Goal: Task Accomplishment & Management: Manage account settings

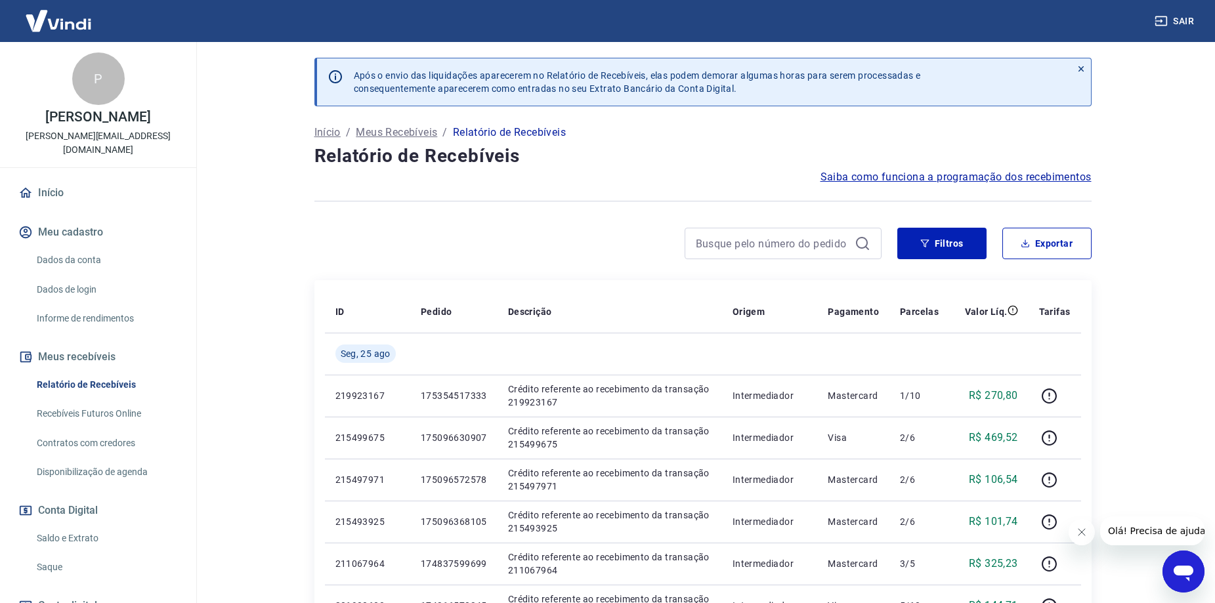
scroll to position [96, 0]
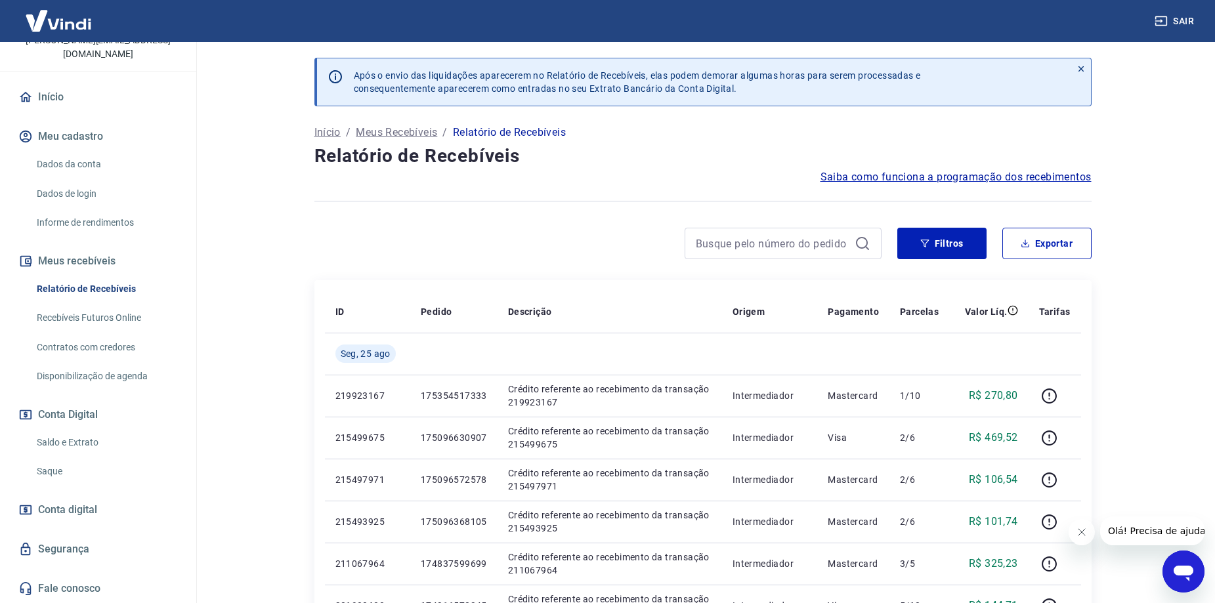
click at [70, 471] on link "Saque" at bounding box center [106, 471] width 149 height 27
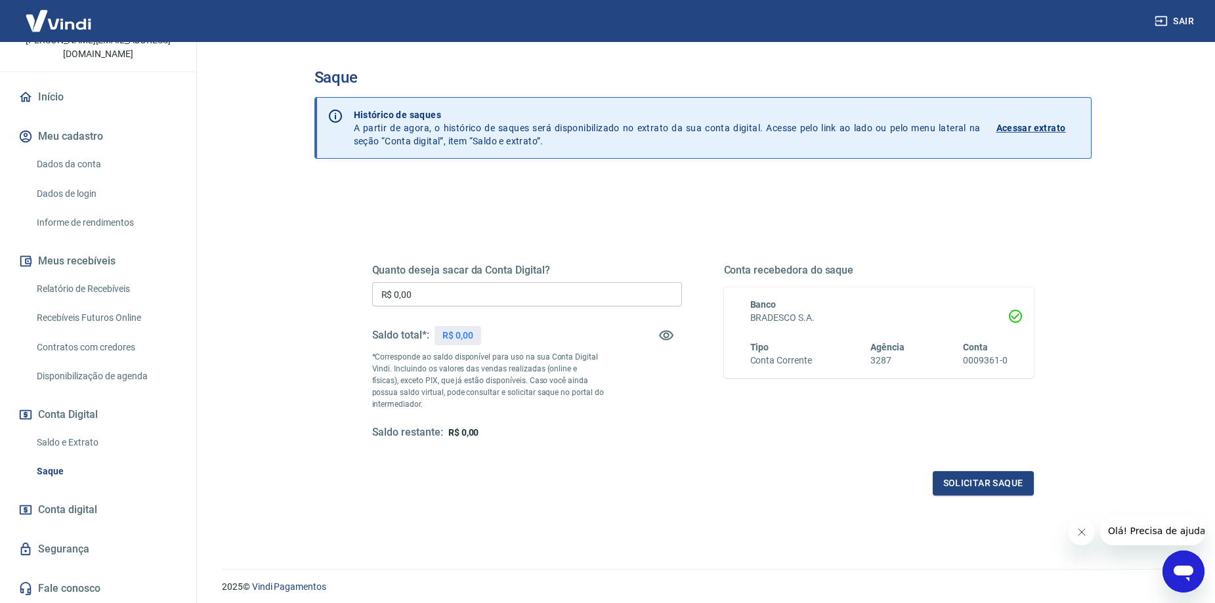
click at [426, 307] on input "R$ 0,00" at bounding box center [527, 294] width 310 height 24
type input "R$ 1.460,00"
click at [984, 482] on button "Solicitar saque" at bounding box center [983, 483] width 101 height 24
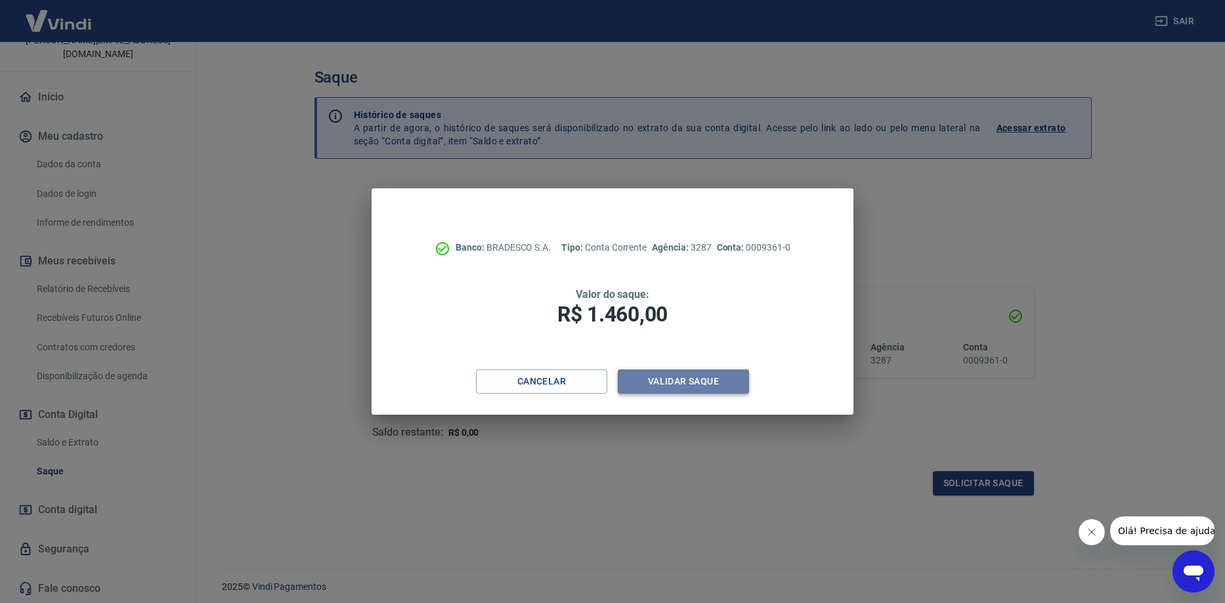
click at [706, 381] on button "Validar saque" at bounding box center [683, 382] width 131 height 24
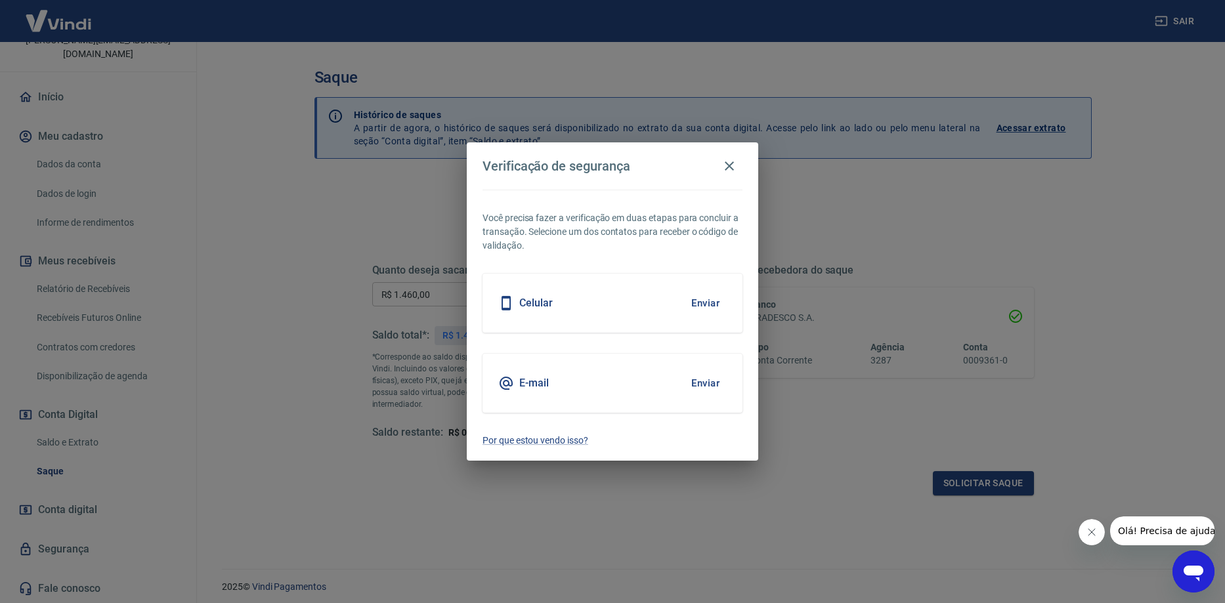
click at [706, 306] on button "Enviar" at bounding box center [705, 304] width 43 height 28
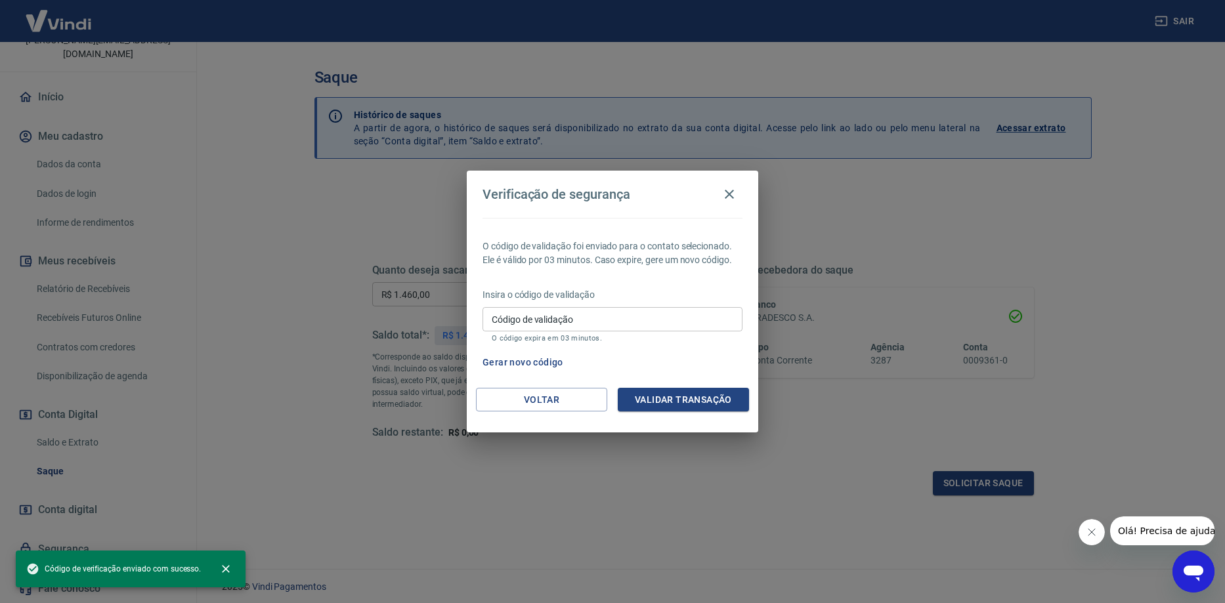
click at [613, 323] on input "Código de validação" at bounding box center [613, 319] width 260 height 24
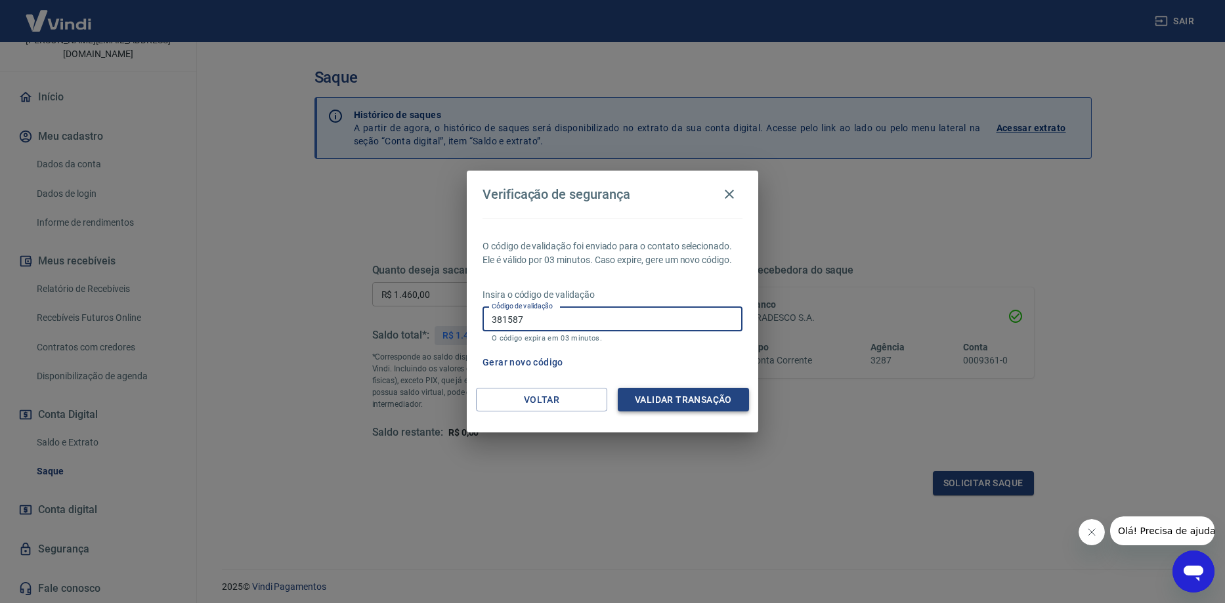
type input "381587"
click at [649, 406] on button "Validar transação" at bounding box center [683, 400] width 131 height 24
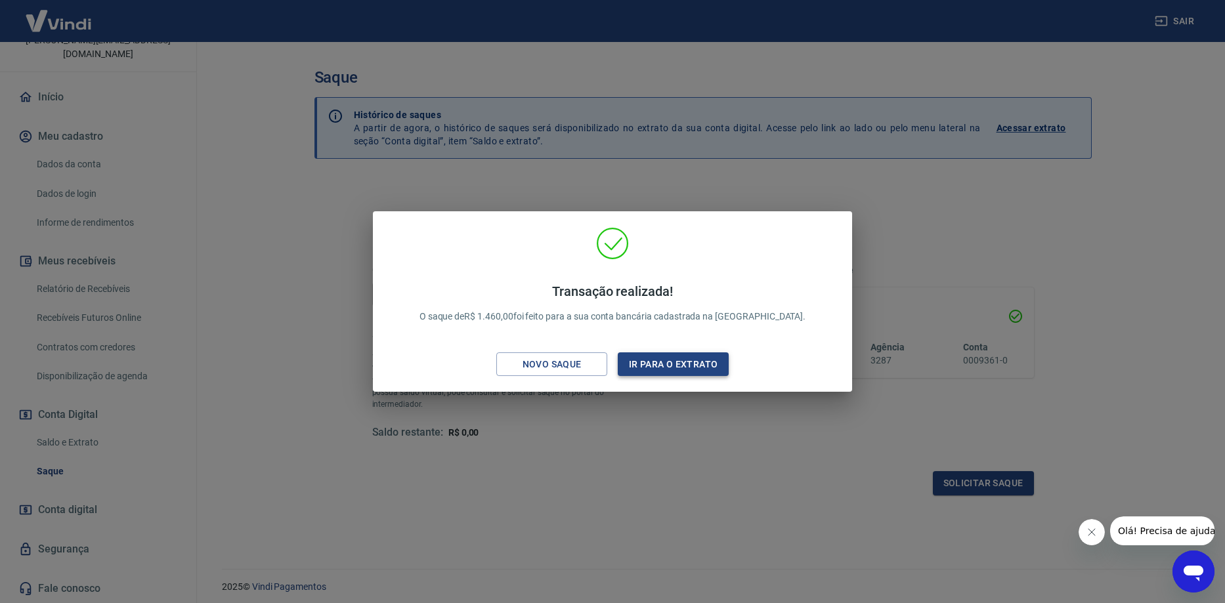
click at [632, 372] on button "Ir para o extrato" at bounding box center [673, 365] width 111 height 24
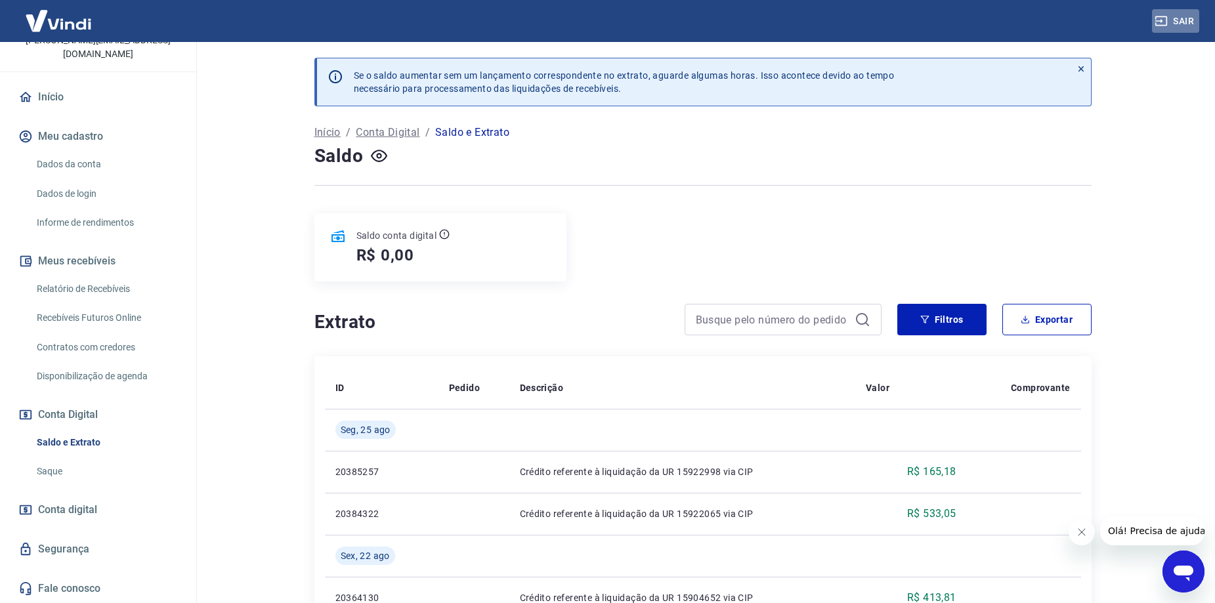
click at [1188, 15] on button "Sair" at bounding box center [1175, 21] width 47 height 24
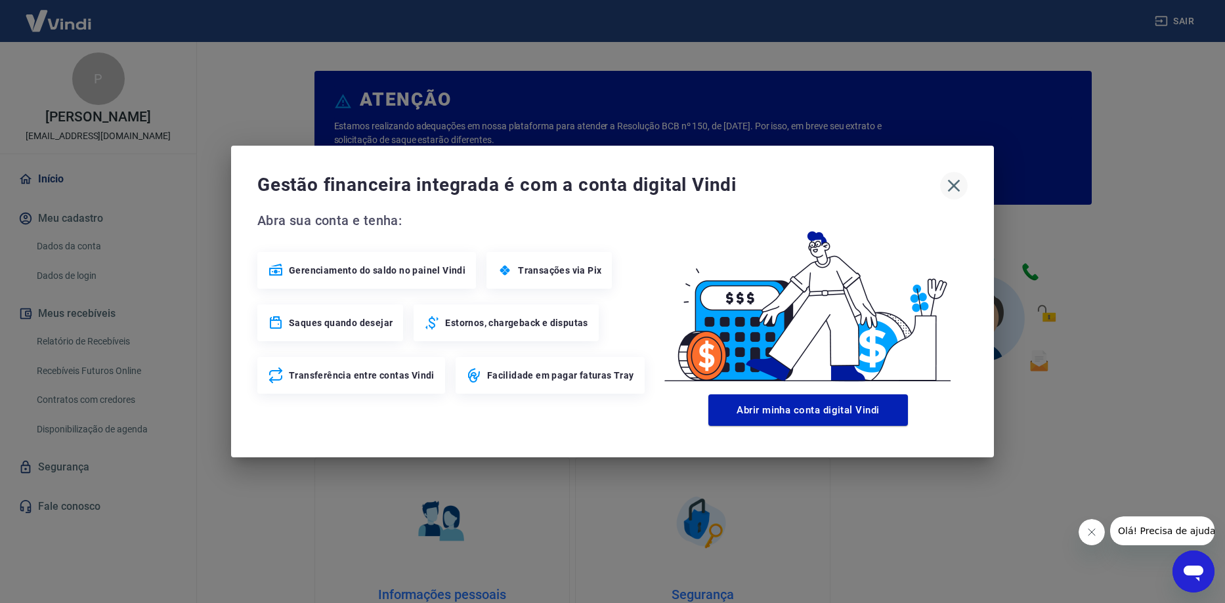
click at [953, 190] on icon "button" at bounding box center [953, 185] width 21 height 21
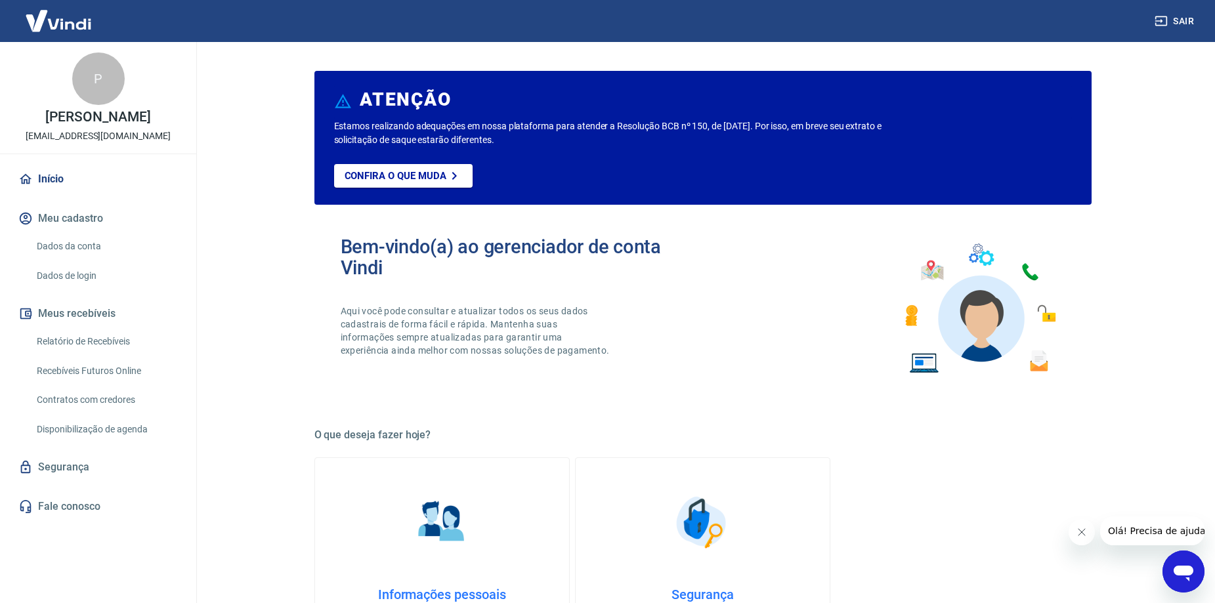
click at [76, 355] on link "Relatório de Recebíveis" at bounding box center [106, 341] width 149 height 27
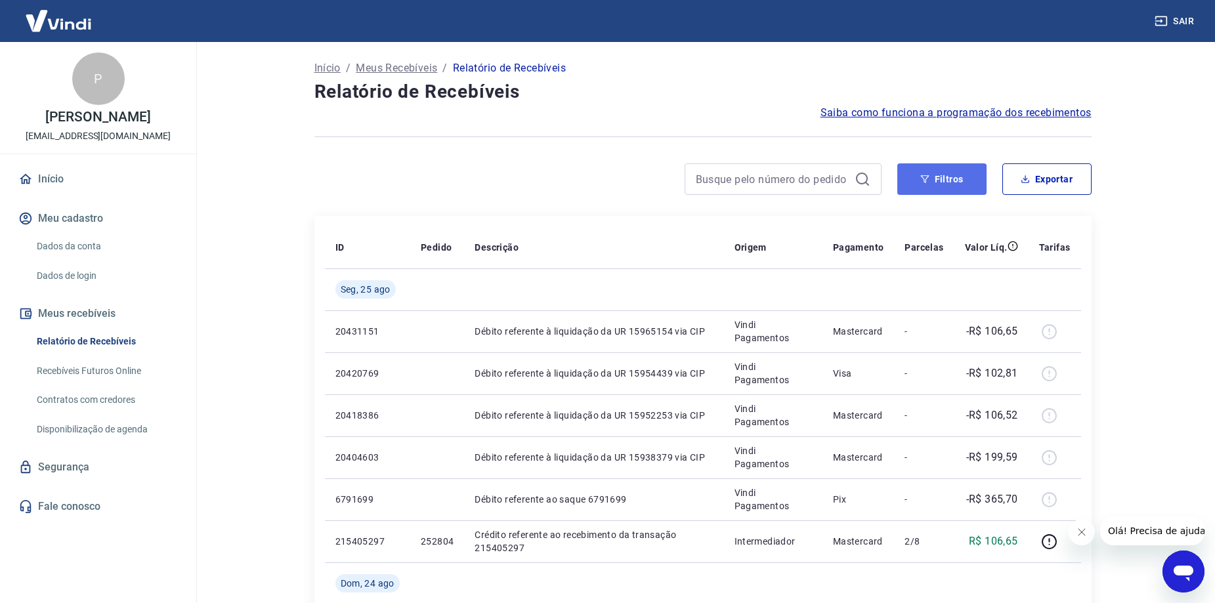
click at [936, 182] on button "Filtros" at bounding box center [941, 179] width 89 height 32
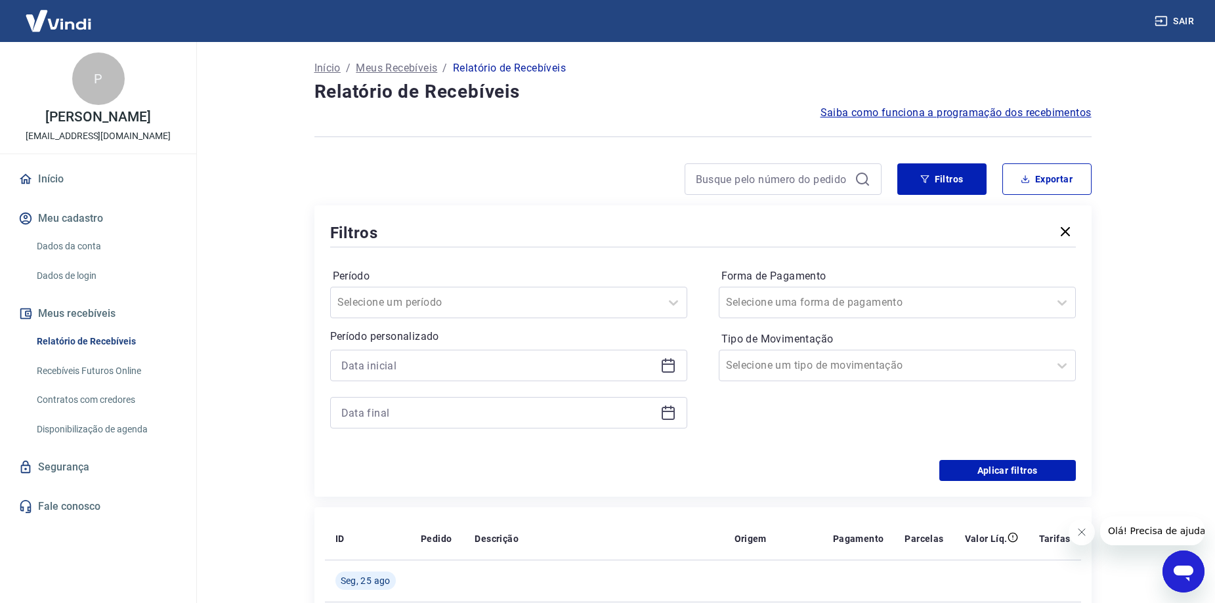
click at [667, 370] on icon at bounding box center [668, 366] width 16 height 16
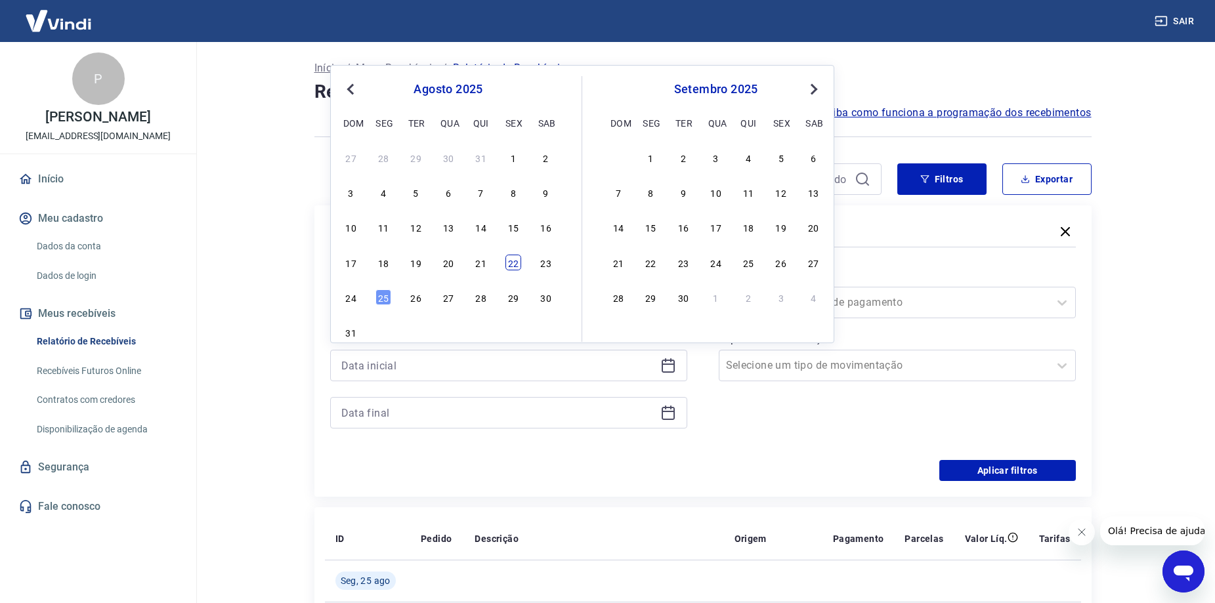
click at [512, 270] on div "22" at bounding box center [514, 263] width 16 height 16
type input "[DATE]"
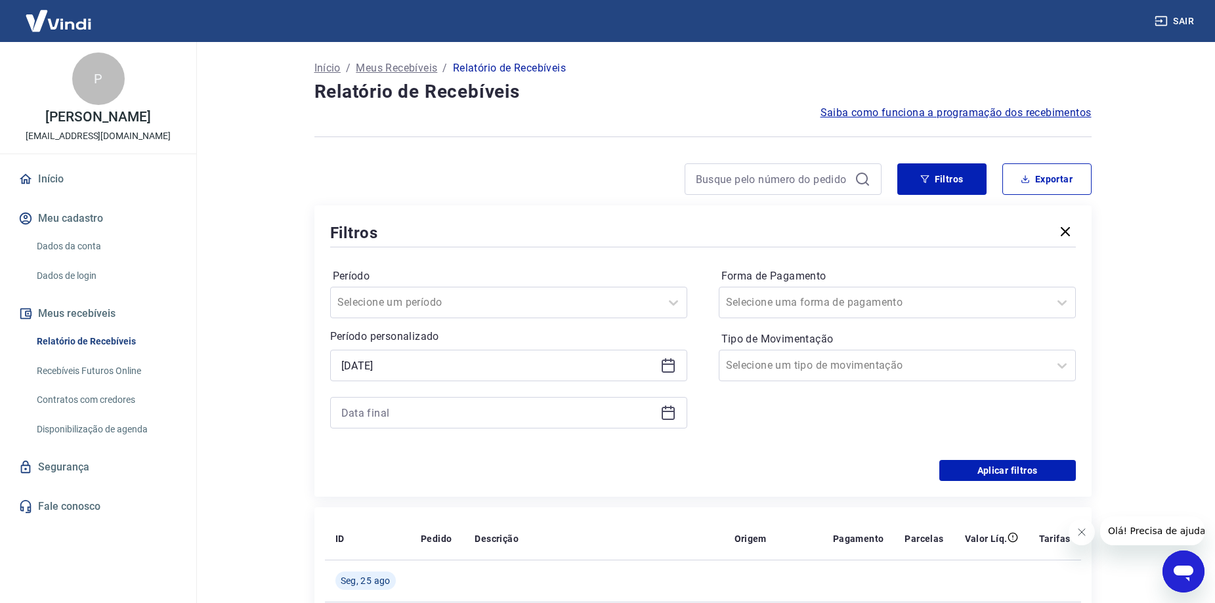
click at [666, 416] on icon at bounding box center [668, 413] width 16 height 16
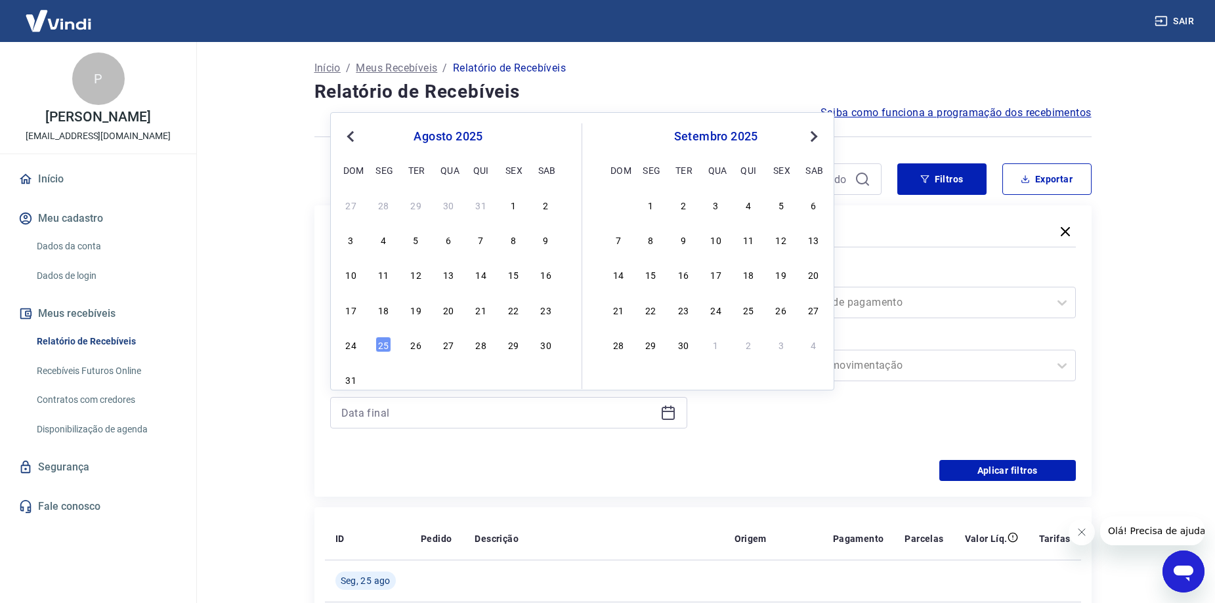
click at [372, 355] on div "27 28 29 30 31 1 2 3 4 5 6 7 8 9 10 11 12 13 14 15 16 17 18 19 20 21 22 23 24 2…" at bounding box center [448, 292] width 214 height 194
click at [379, 347] on div "25" at bounding box center [384, 345] width 16 height 16
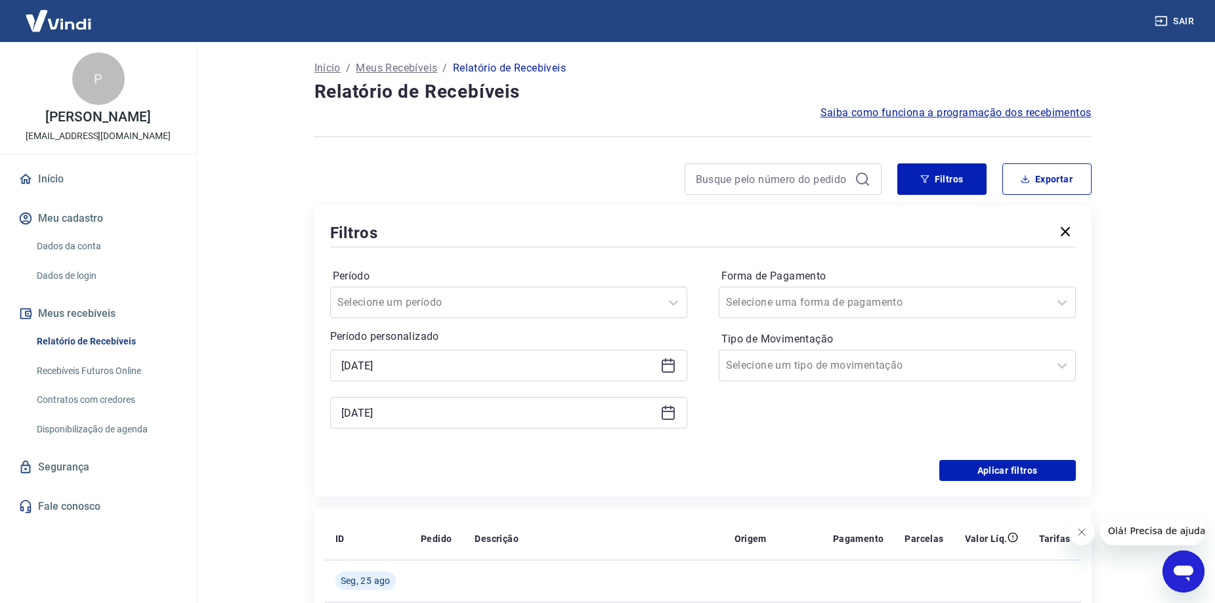
type input "[DATE]"
click at [1029, 470] on button "Aplicar filtros" at bounding box center [1007, 470] width 137 height 21
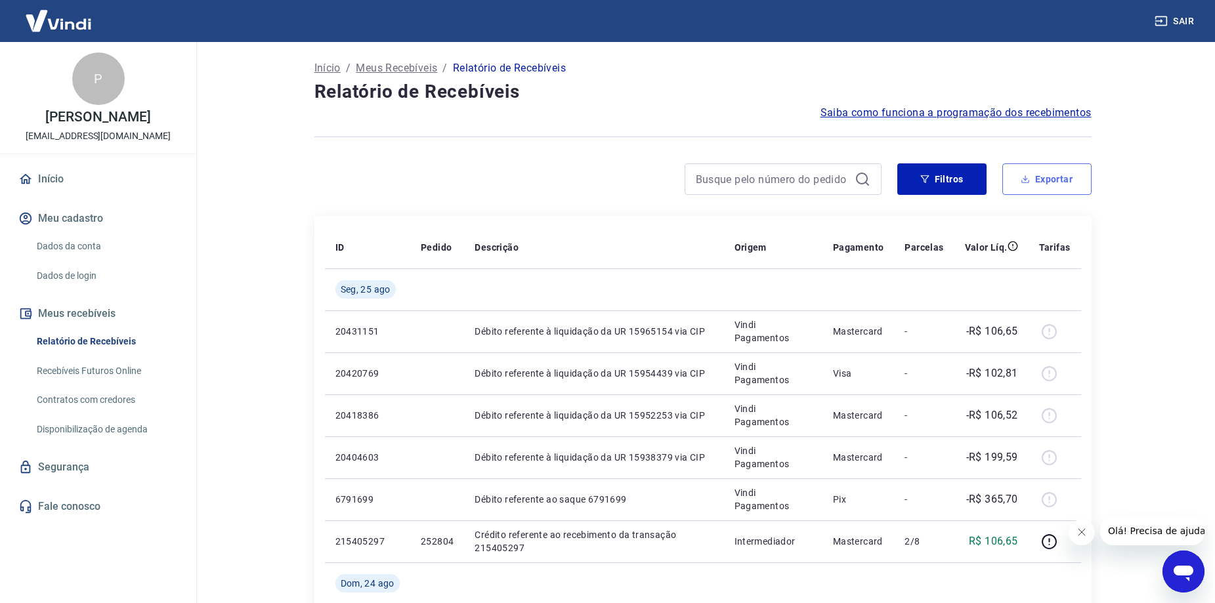
click at [1027, 172] on button "Exportar" at bounding box center [1047, 179] width 89 height 32
type input "[DATE]"
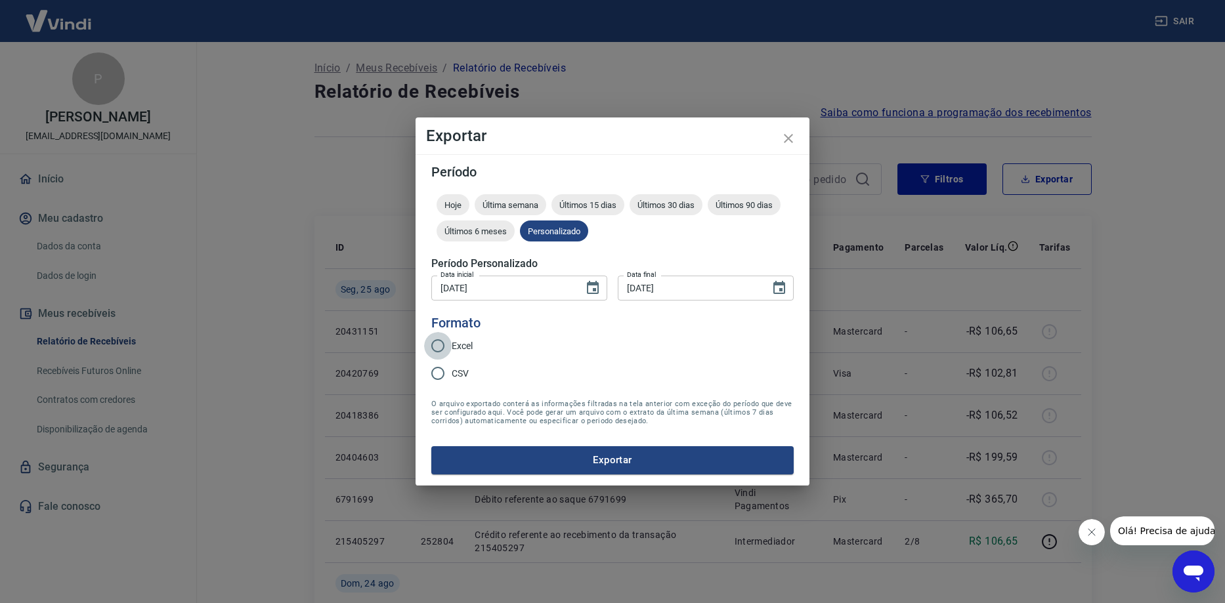
click at [433, 342] on input "Excel" at bounding box center [438, 346] width 28 height 28
radio input "true"
click at [529, 458] on button "Exportar" at bounding box center [612, 460] width 362 height 28
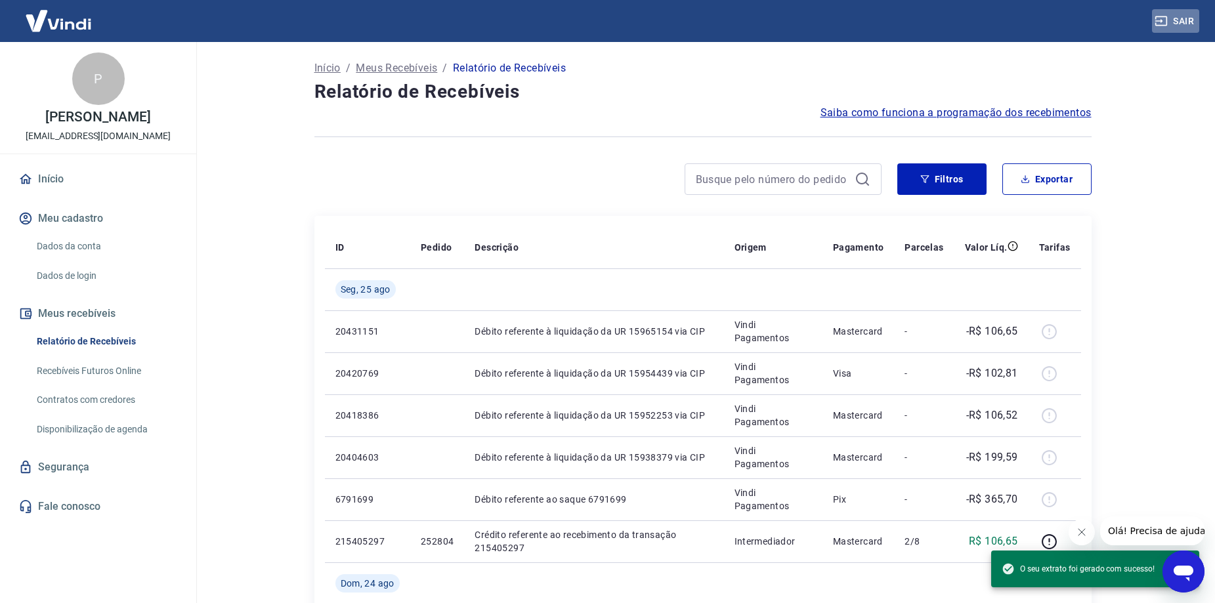
click at [1192, 18] on button "Sair" at bounding box center [1175, 21] width 47 height 24
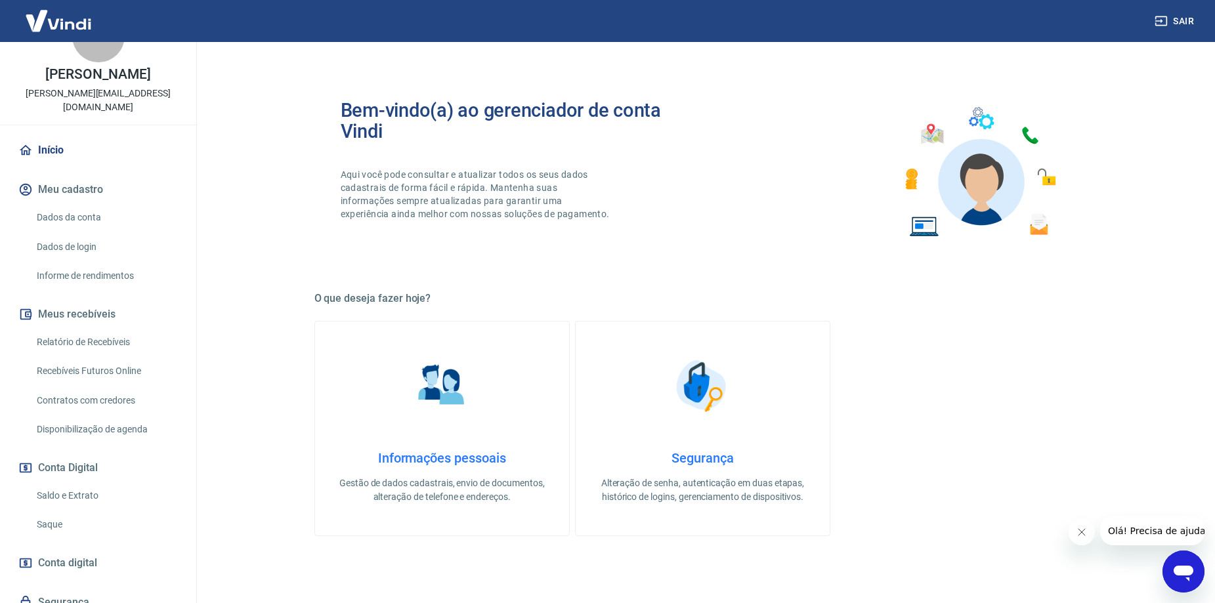
scroll to position [96, 0]
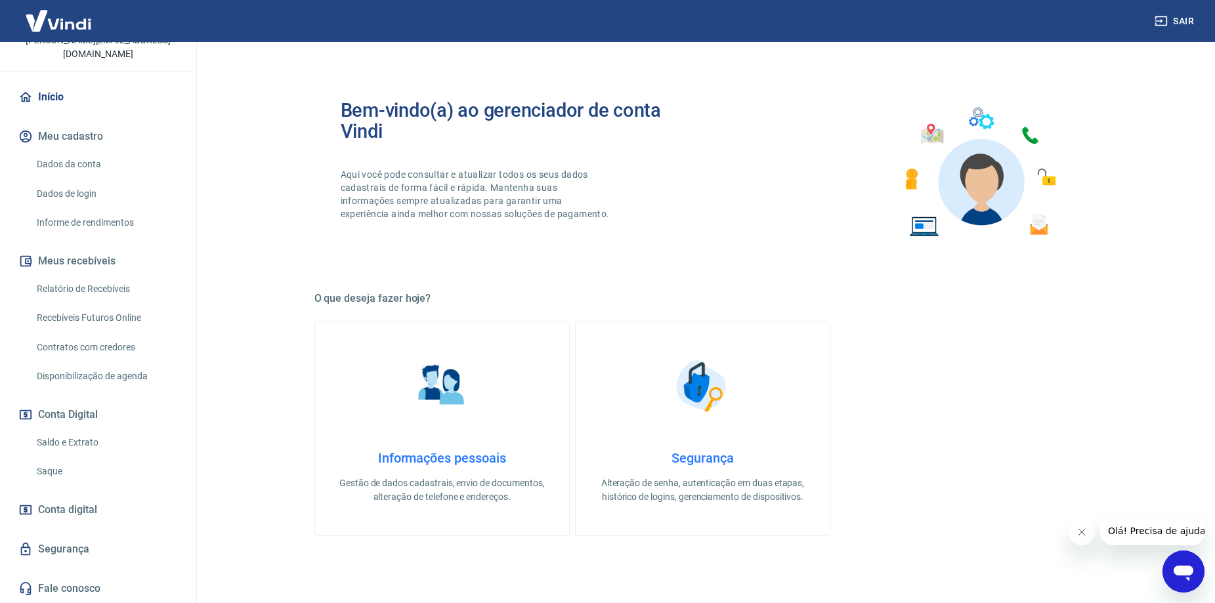
click at [85, 439] on link "Saldo e Extrato" at bounding box center [106, 442] width 149 height 27
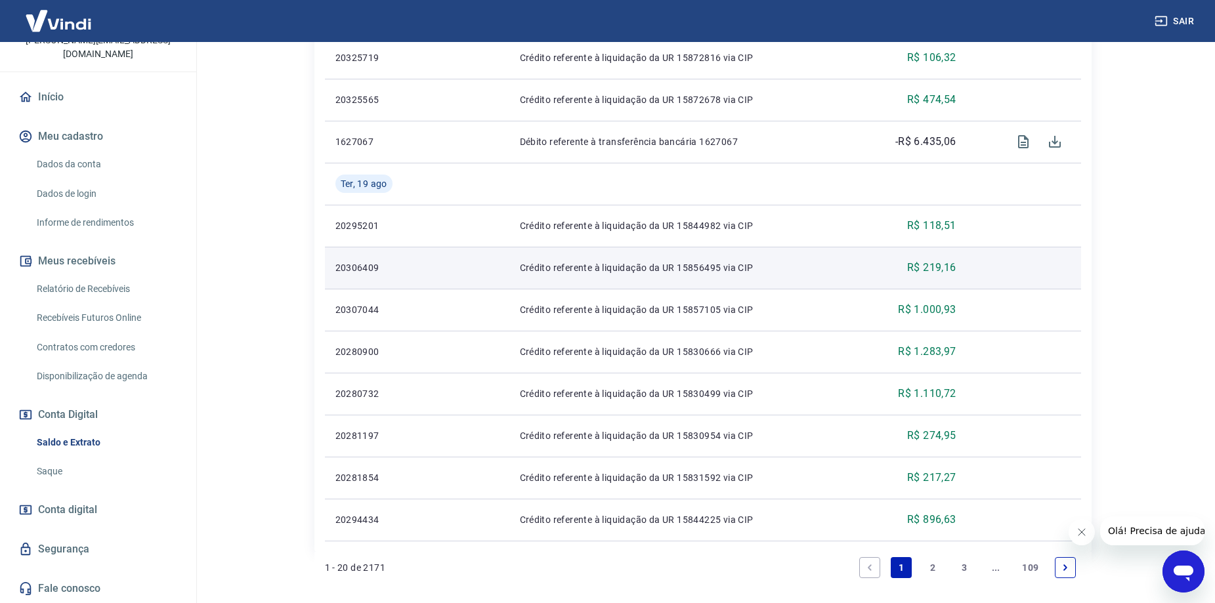
scroll to position [982, 0]
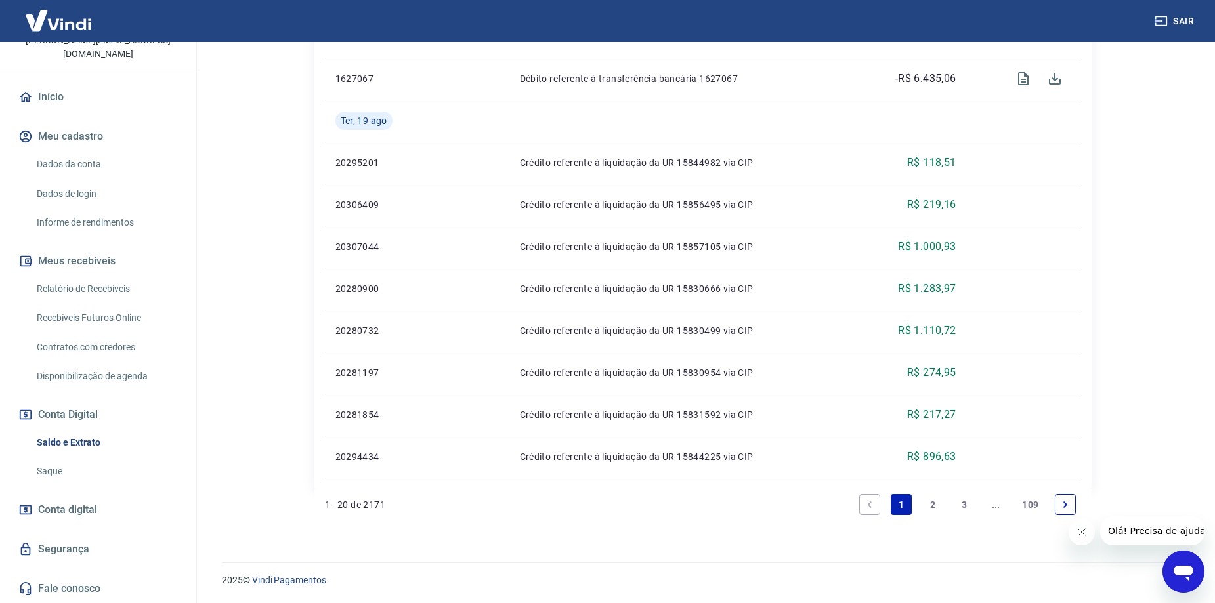
click at [938, 495] on link "2" at bounding box center [932, 504] width 21 height 21
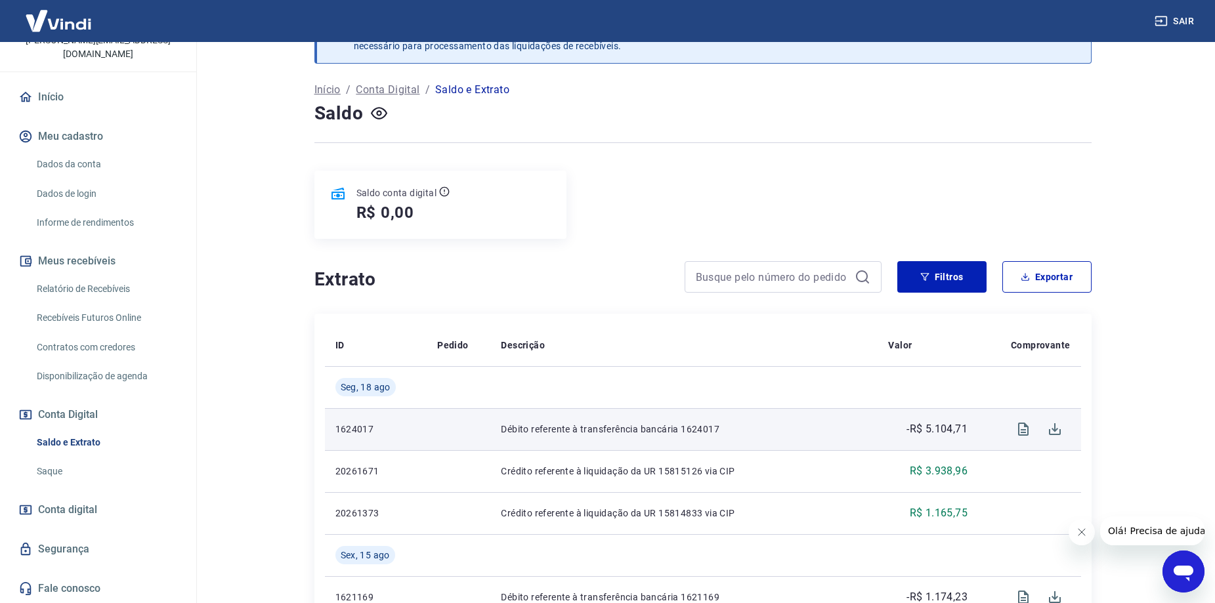
scroll to position [66, 0]
